Goal: Task Accomplishment & Management: Complete application form

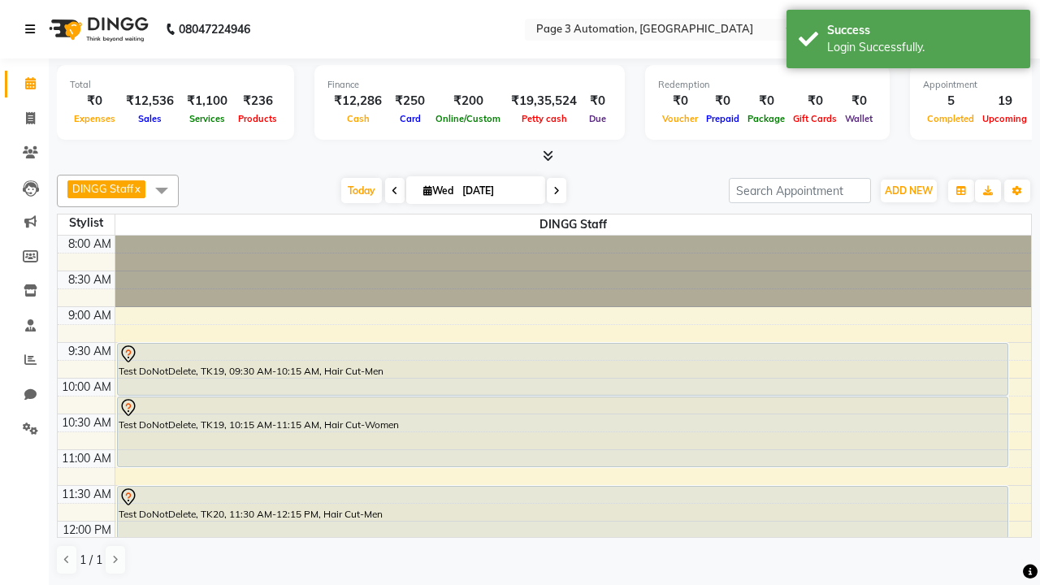
click at [33, 29] on icon at bounding box center [30, 29] width 10 height 11
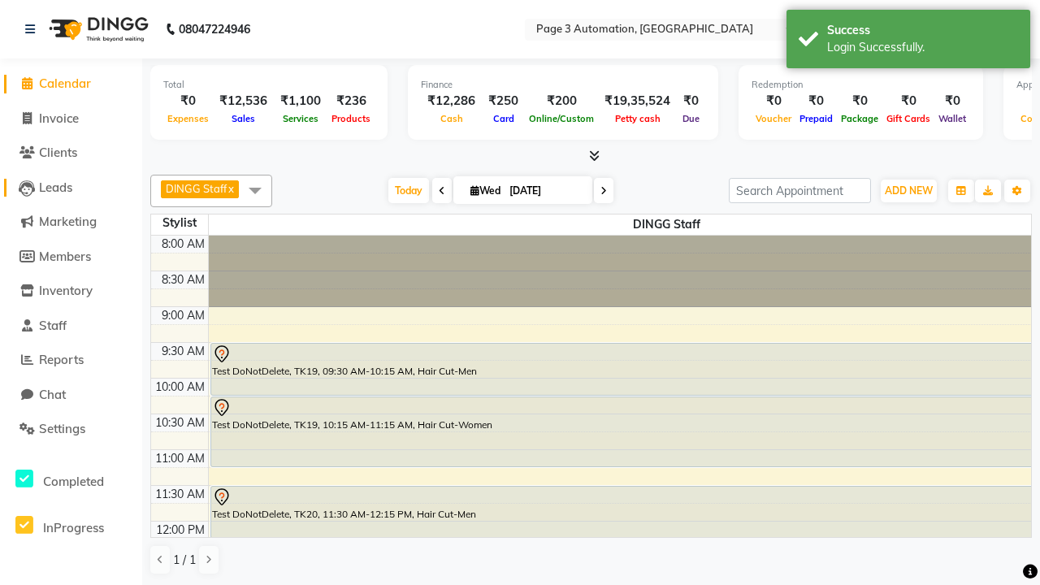
click at [71, 187] on span "Leads" at bounding box center [55, 187] width 33 height 15
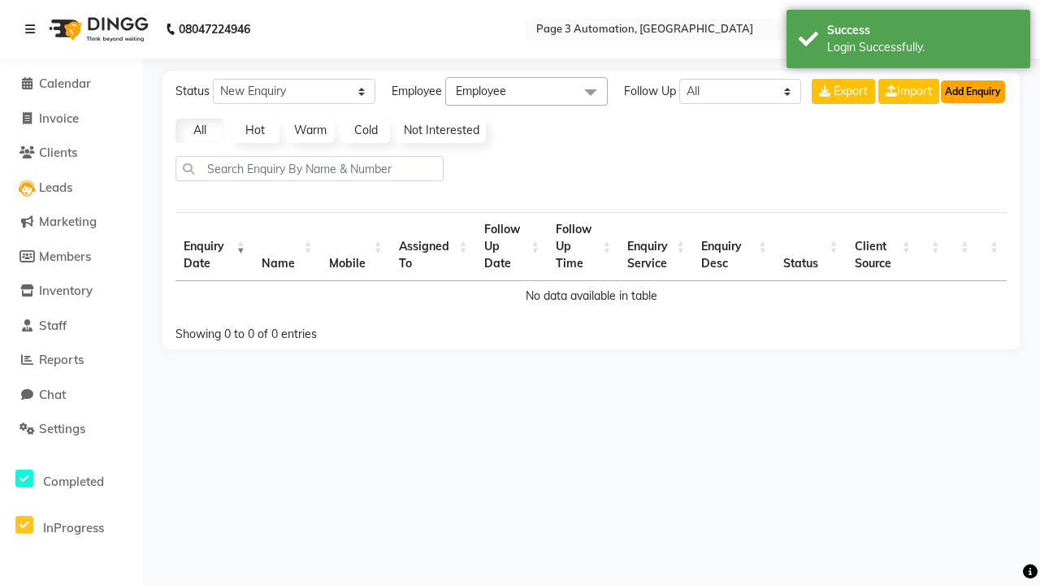
click at [972, 91] on button "Add Enquiry" at bounding box center [973, 91] width 64 height 23
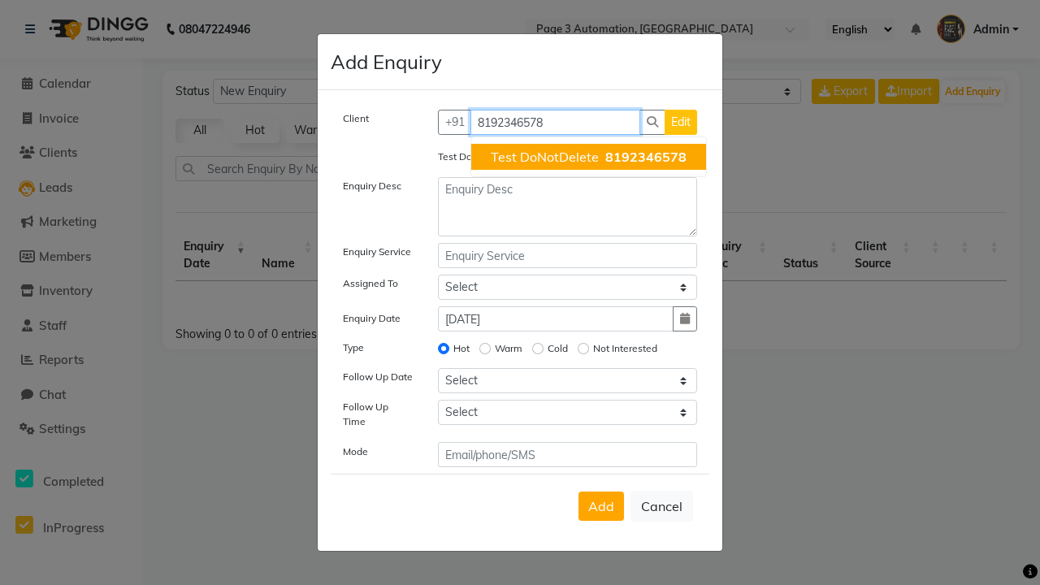
click at [588, 157] on span "Test DoNotDelete" at bounding box center [545, 157] width 108 height 16
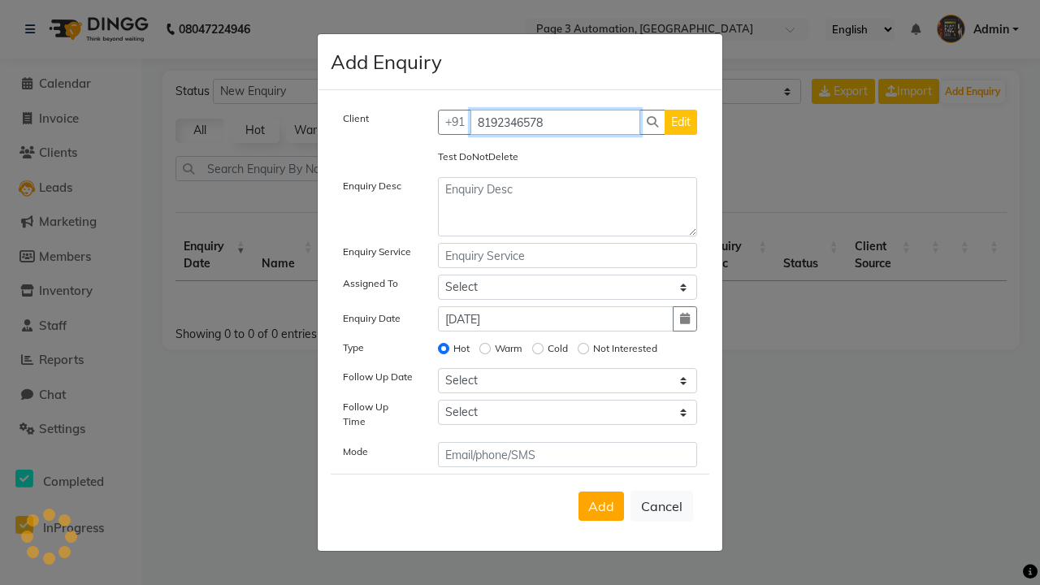
type input "8192346578"
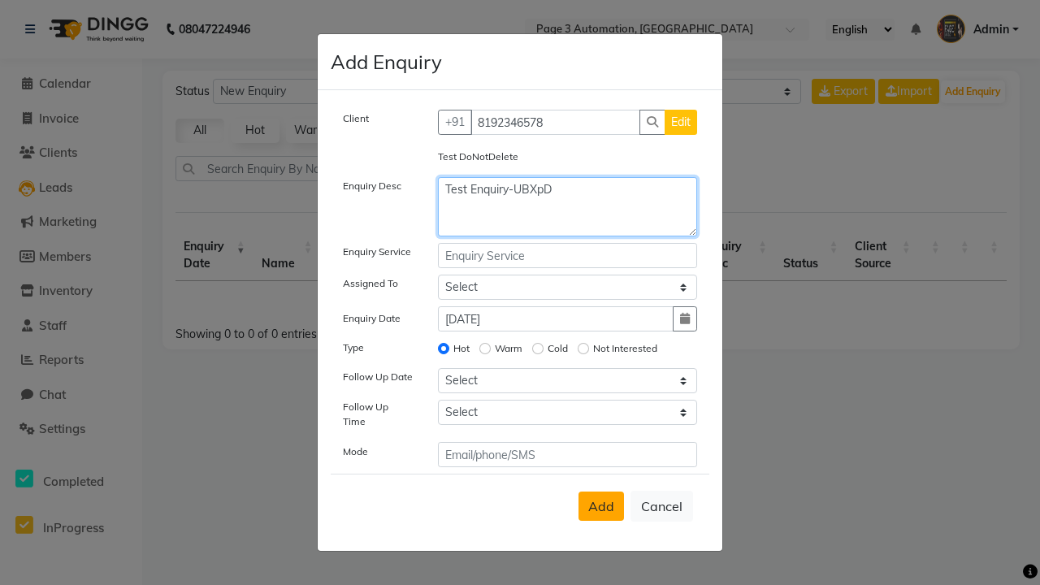
type textarea "Test Enquiry-UBXpD"
click at [601, 506] on span "Add" at bounding box center [601, 506] width 26 height 16
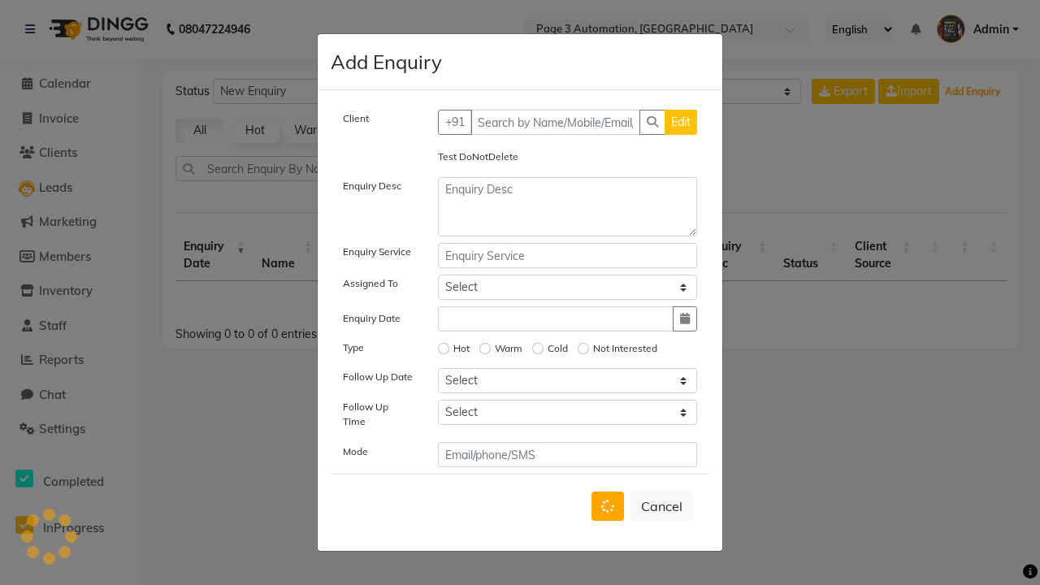
select select "10"
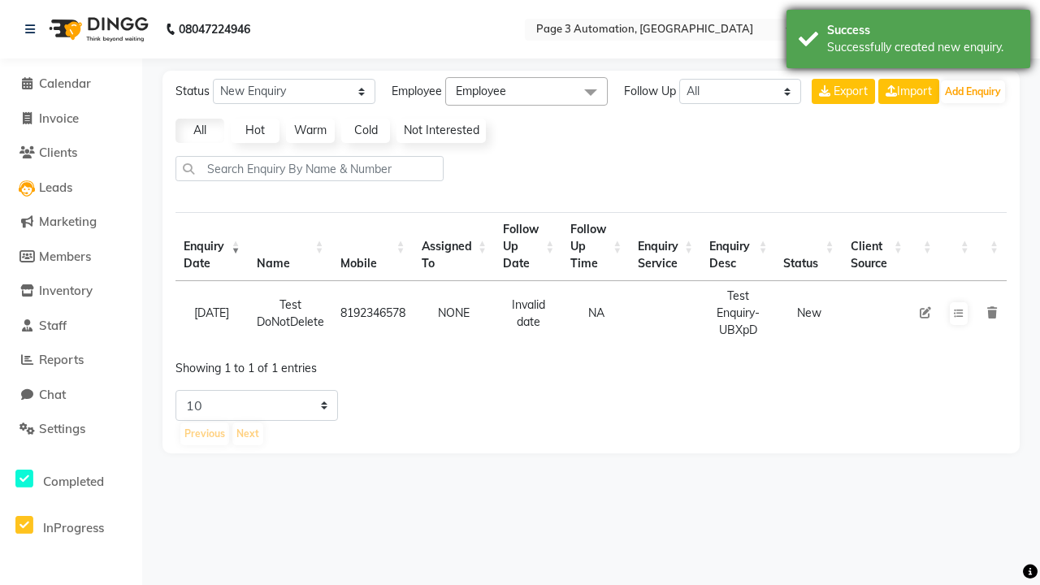
click at [908, 41] on div "Successfully created new enquiry." at bounding box center [922, 47] width 191 height 17
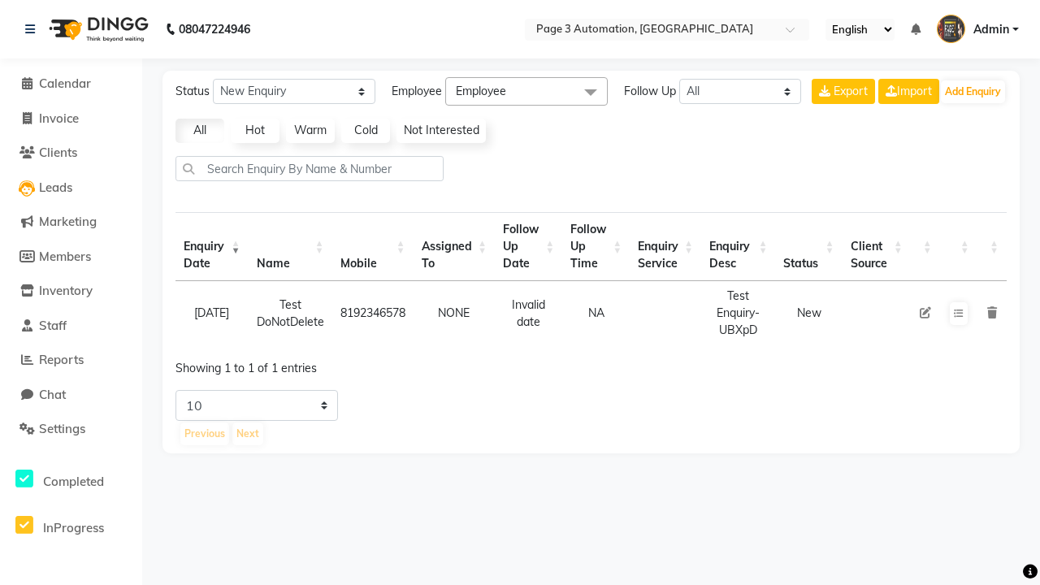
click at [991, 313] on icon at bounding box center [992, 312] width 10 height 11
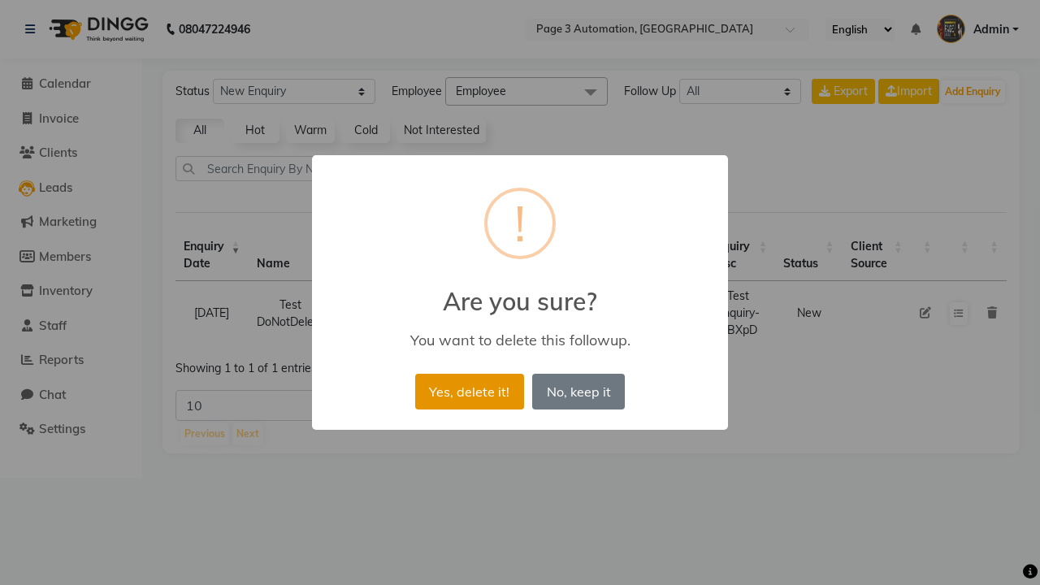
click at [469, 391] on button "Yes, delete it!" at bounding box center [469, 392] width 109 height 36
